Goal: Check status

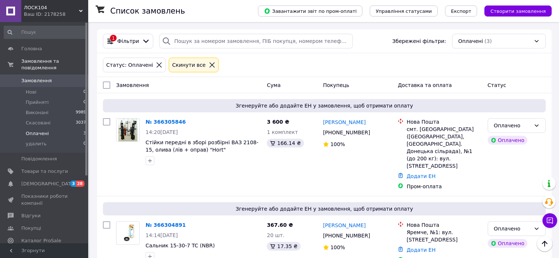
scroll to position [83, 0]
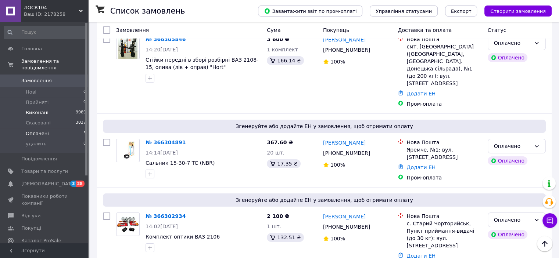
click at [39, 110] on span "Виконані" at bounding box center [37, 113] width 23 height 7
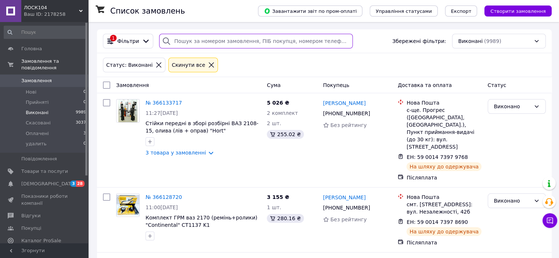
click at [176, 36] on input "search" at bounding box center [256, 41] width 194 height 15
paste input "20451260991004"
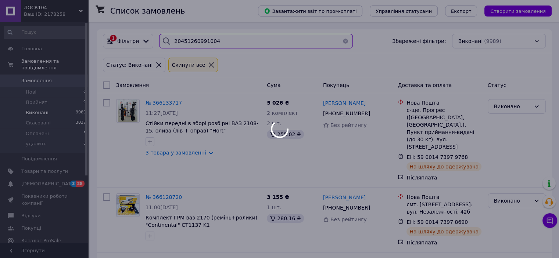
type input "20451260991004"
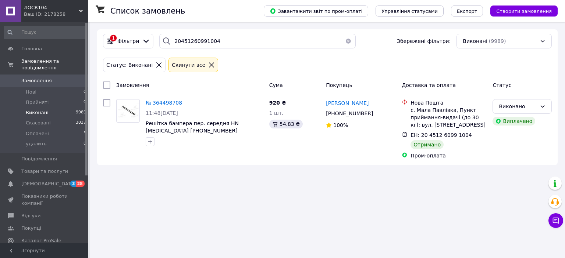
click at [346, 39] on button "button" at bounding box center [348, 41] width 15 height 15
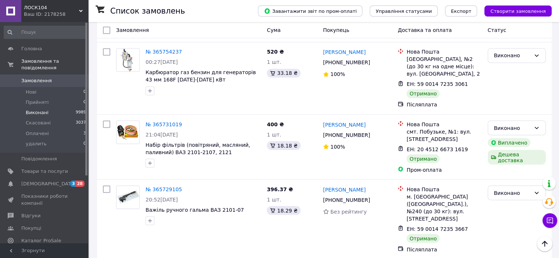
scroll to position [1290, 0]
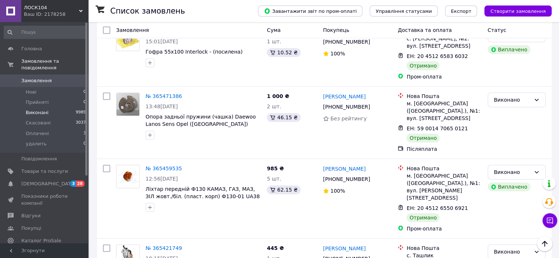
scroll to position [478, 0]
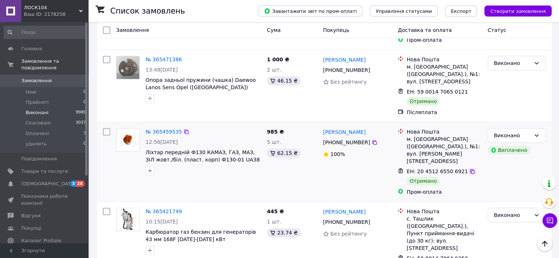
click at [469, 169] on icon at bounding box center [472, 172] width 6 height 6
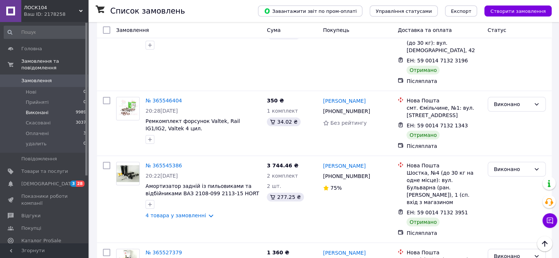
scroll to position [0, 0]
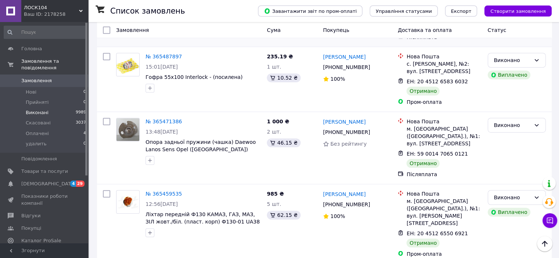
scroll to position [294, 0]
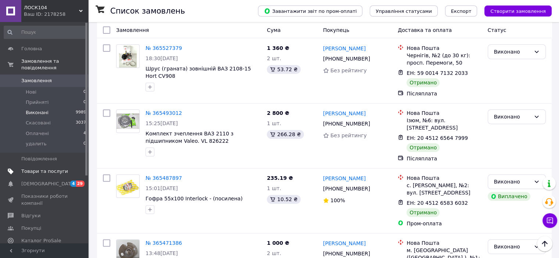
click at [40, 168] on span "Товари та послуги" at bounding box center [44, 171] width 47 height 7
